Goal: Task Accomplishment & Management: Complete application form

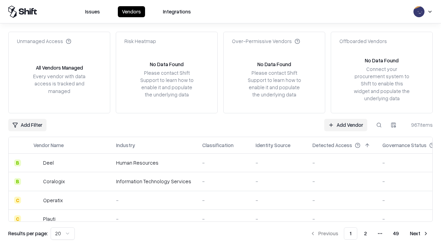
click at [346, 125] on link "Add Vendor" at bounding box center [345, 125] width 43 height 12
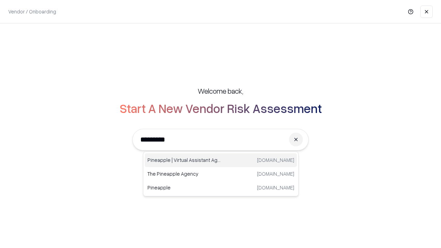
click at [221, 160] on div "Pineapple | Virtual Assistant Agency [DOMAIN_NAME]" at bounding box center [221, 160] width 152 height 14
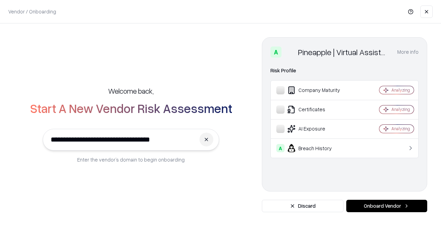
type input "**********"
click at [387, 206] on button "Onboard Vendor" at bounding box center [386, 206] width 81 height 12
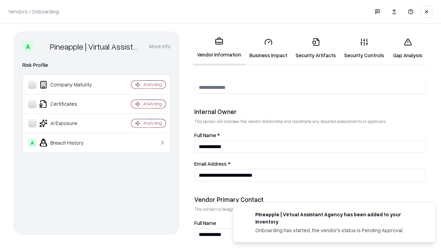
scroll to position [357, 0]
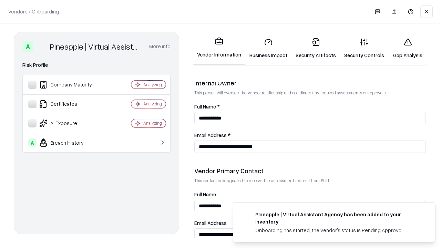
click at [268, 48] on link "Business Impact" at bounding box center [268, 48] width 46 height 32
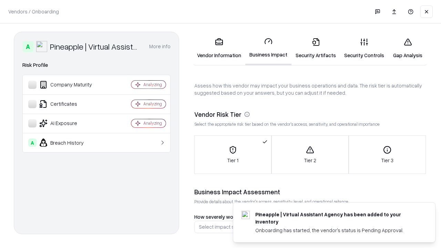
click at [316, 48] on link "Security Artifacts" at bounding box center [316, 48] width 49 height 32
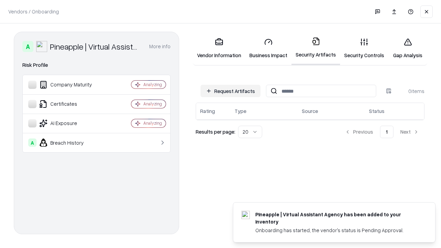
click at [231, 91] on button "Request Artifacts" at bounding box center [231, 91] width 60 height 12
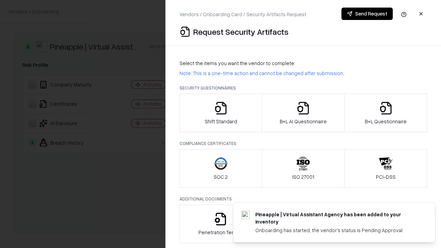
click at [221, 113] on icon "button" at bounding box center [221, 108] width 14 height 14
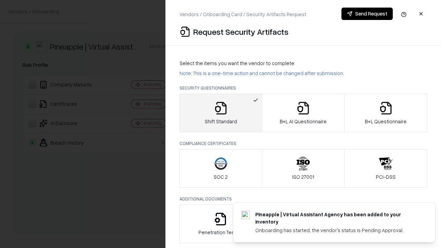
click at [367, 14] on button "Send Request" at bounding box center [367, 14] width 51 height 12
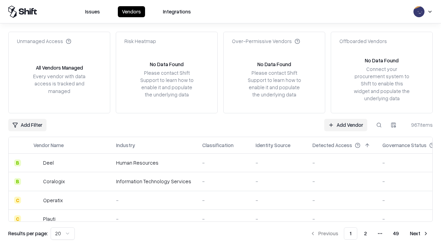
click at [379, 125] on button at bounding box center [379, 125] width 12 height 12
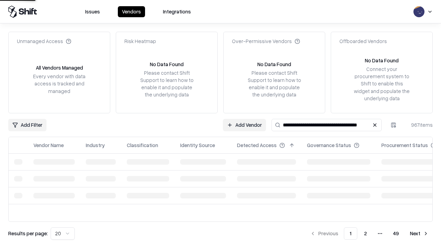
type input "**********"
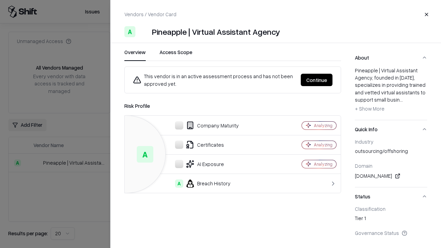
click at [317, 80] on button "Continue" at bounding box center [317, 80] width 32 height 12
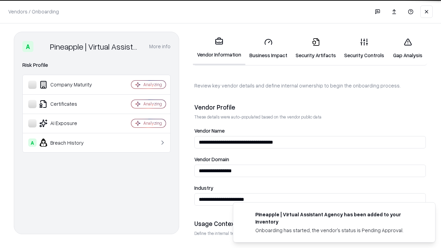
click at [316, 48] on link "Security Artifacts" at bounding box center [316, 48] width 49 height 32
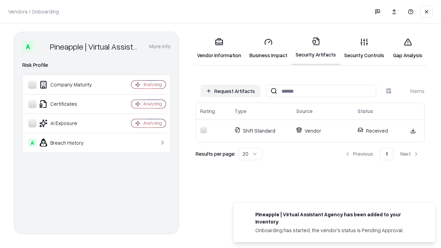
click at [408, 48] on link "Gap Analysis" at bounding box center [407, 48] width 39 height 32
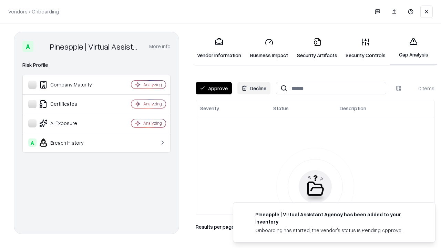
click at [214, 88] on button "Approve" at bounding box center [214, 88] width 36 height 12
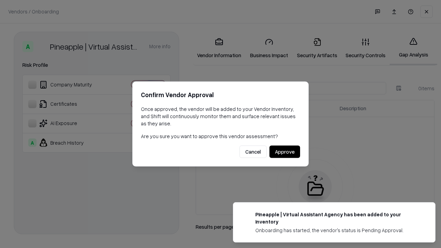
click at [285, 152] on button "Approve" at bounding box center [285, 152] width 31 height 12
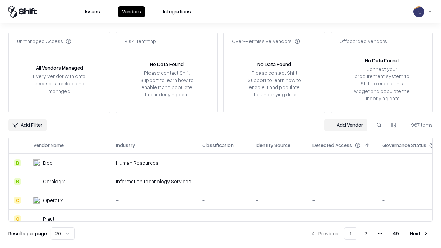
type input "**********"
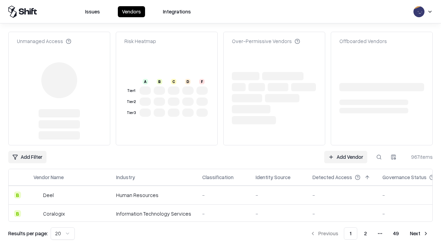
click at [346, 151] on link "Add Vendor" at bounding box center [345, 157] width 43 height 12
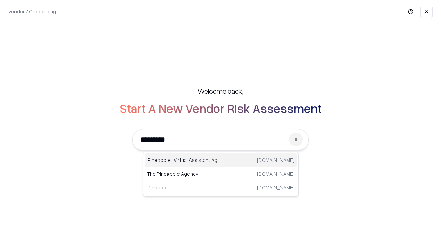
click at [221, 160] on div "Pineapple | Virtual Assistant Agency [DOMAIN_NAME]" at bounding box center [221, 160] width 152 height 14
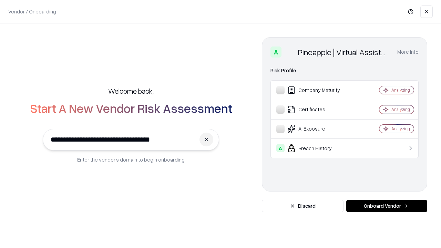
type input "**********"
click at [387, 206] on button "Onboard Vendor" at bounding box center [386, 206] width 81 height 12
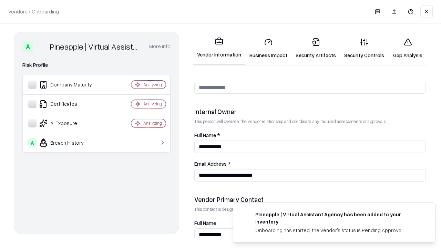
scroll to position [357, 0]
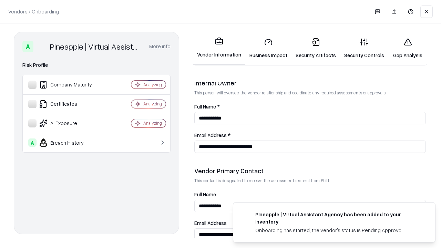
click at [408, 48] on link "Gap Analysis" at bounding box center [407, 48] width 39 height 32
